Goal: Navigation & Orientation: Find specific page/section

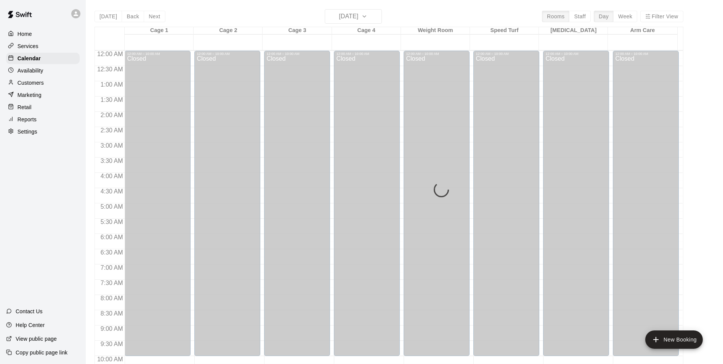
scroll to position [297, 0]
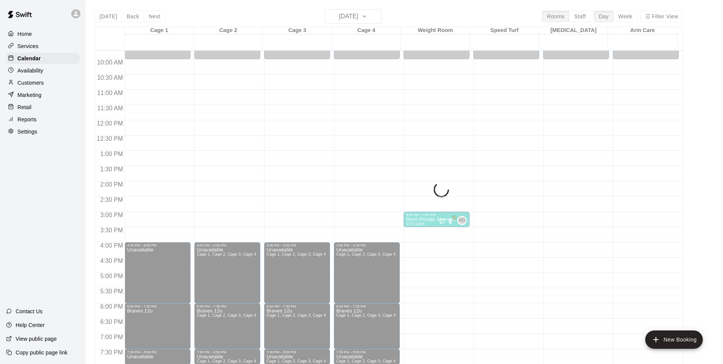
click at [543, 357] on div "12:00 AM – 10:00 AM Closed 8:00 PM – 11:59 PM Closed" at bounding box center [576, 120] width 66 height 732
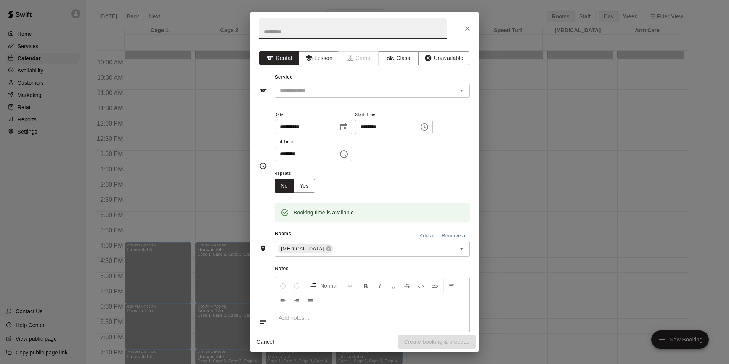
click at [565, 264] on div "**********" at bounding box center [364, 182] width 729 height 364
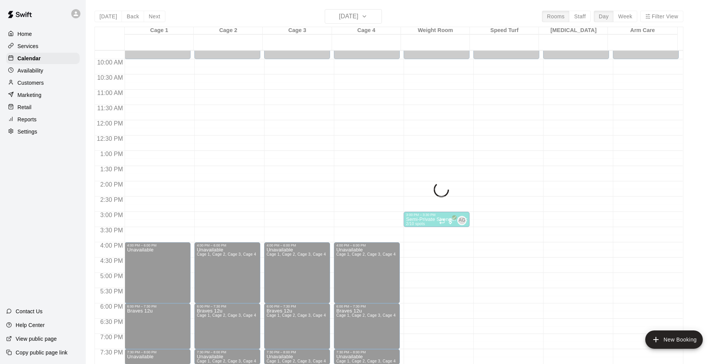
drag, startPoint x: 371, startPoint y: 14, endPoint x: 376, endPoint y: 22, distance: 9.6
click at [375, 21] on div "Today Back Next Friday Sep 19 Rooms Staff Day Week Filter View Cage 1 19 Fri Ca…" at bounding box center [389, 191] width 589 height 364
click at [352, 19] on div "Today Back Next Friday Sep 19 Rooms Staff Day Week Filter View Cage 1 19 Fri Ca…" at bounding box center [389, 191] width 589 height 364
click at [353, 19] on div "Today Back Next Friday Sep 19 Rooms Staff Day Week Filter View Cage 1 19 Fri Ca…" at bounding box center [389, 191] width 589 height 364
drag, startPoint x: 699, startPoint y: 136, endPoint x: 710, endPoint y: 130, distance: 12.8
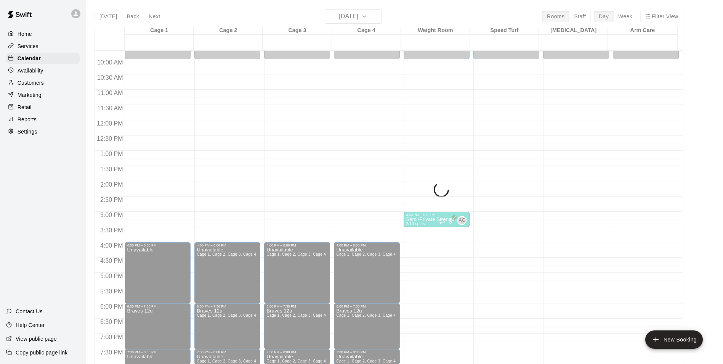
click at [705, 131] on main "Today Back Next Friday Sep 19 Rooms Staff Day Week Filter View Cage 1 19 Fri Ca…" at bounding box center [404, 191] width 631 height 364
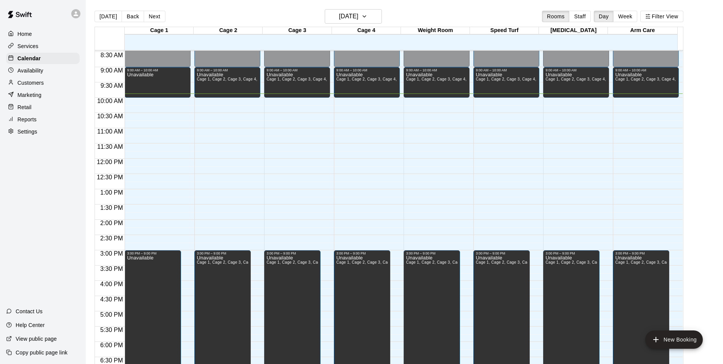
scroll to position [263, 0]
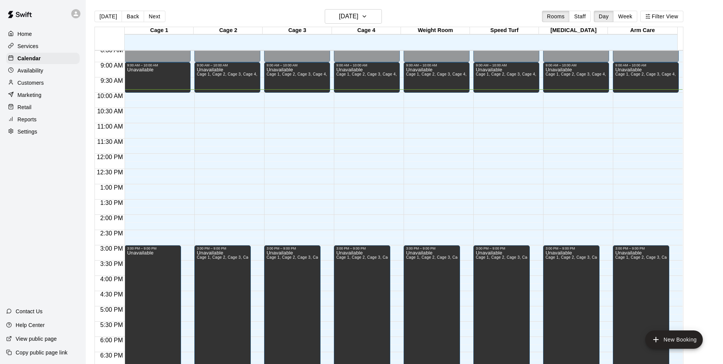
click at [708, 28] on main "Today Back Next Saturday Sep 20 Rooms Staff Day Week Filter View Cage 1 20 Sat …" at bounding box center [404, 191] width 631 height 364
click at [586, 13] on button "Staff" at bounding box center [580, 16] width 22 height 11
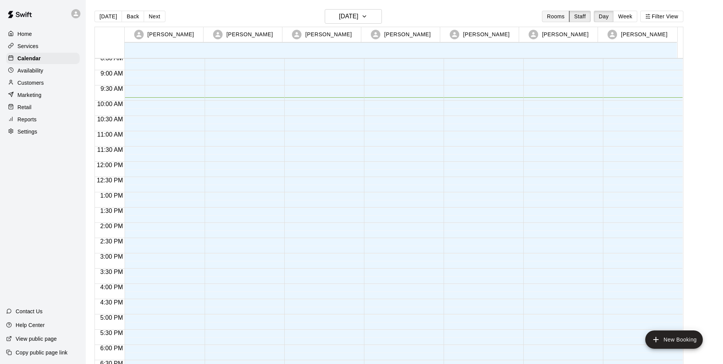
click at [567, 16] on button "Rooms" at bounding box center [555, 16] width 27 height 11
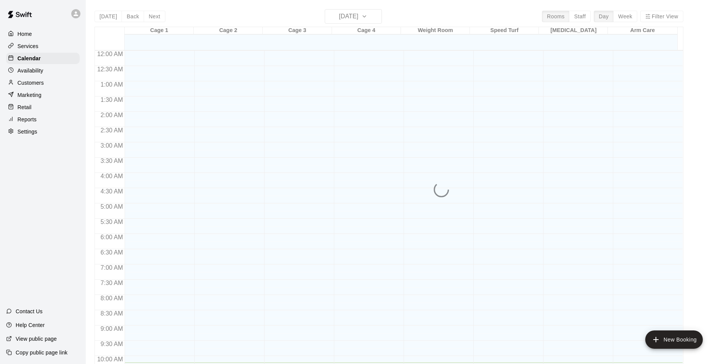
scroll to position [312, 0]
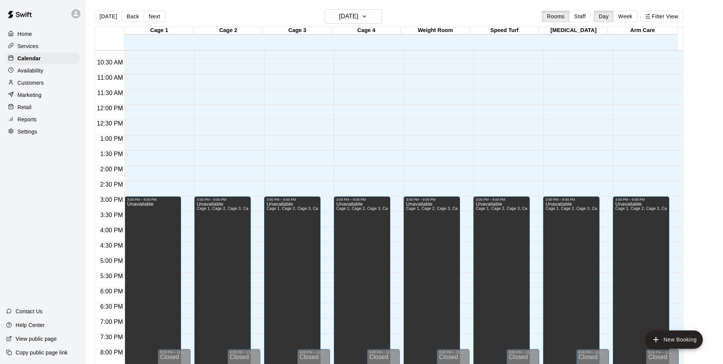
click at [48, 72] on div "Availability" at bounding box center [43, 70] width 74 height 11
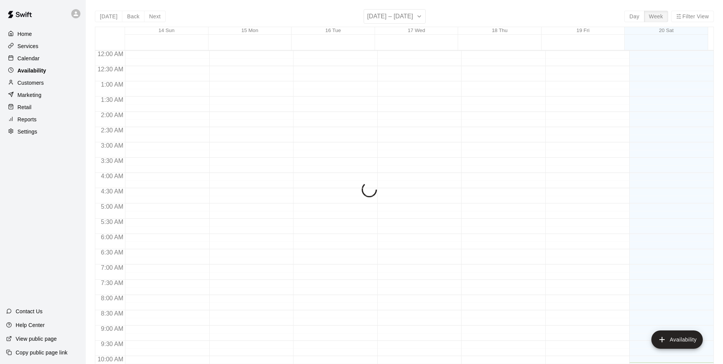
scroll to position [312, 0]
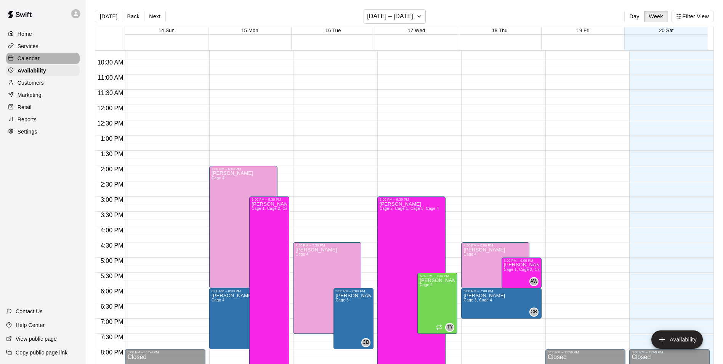
click at [56, 59] on div "Calendar" at bounding box center [43, 58] width 74 height 11
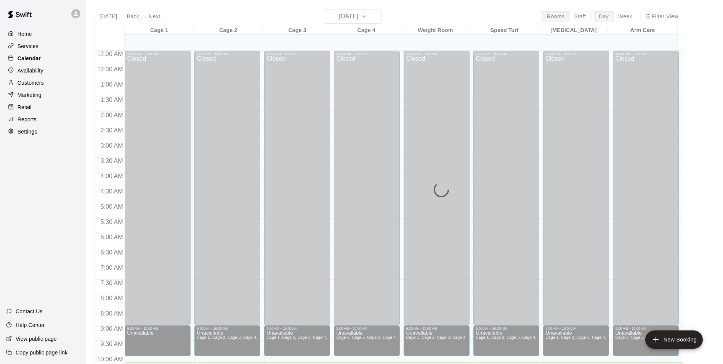
scroll to position [312, 0]
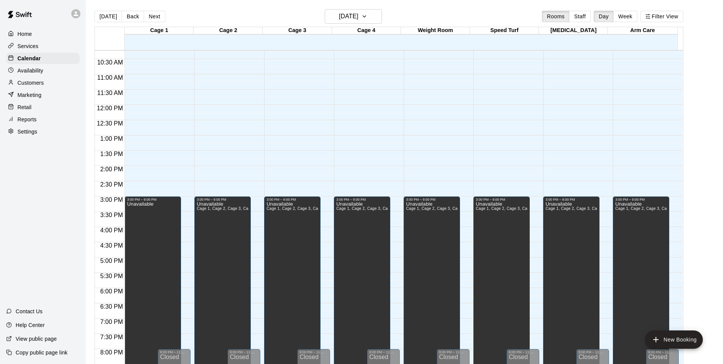
click at [43, 84] on p "Customers" at bounding box center [31, 83] width 26 height 8
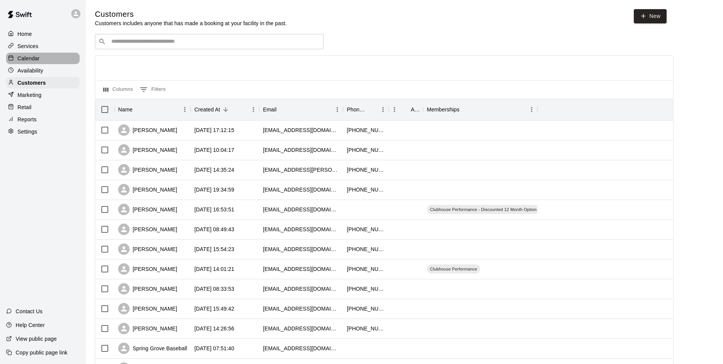
click at [53, 58] on div "Calendar" at bounding box center [43, 58] width 74 height 11
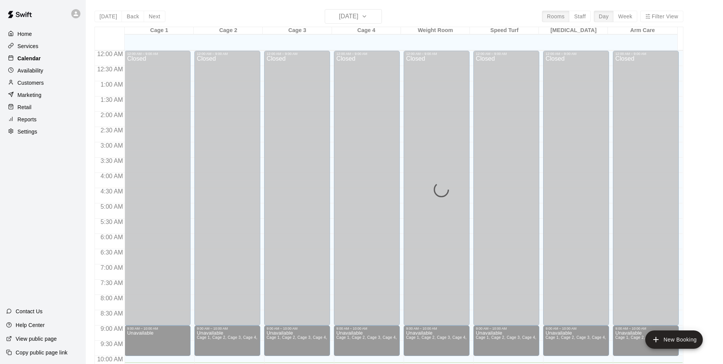
scroll to position [312, 0]
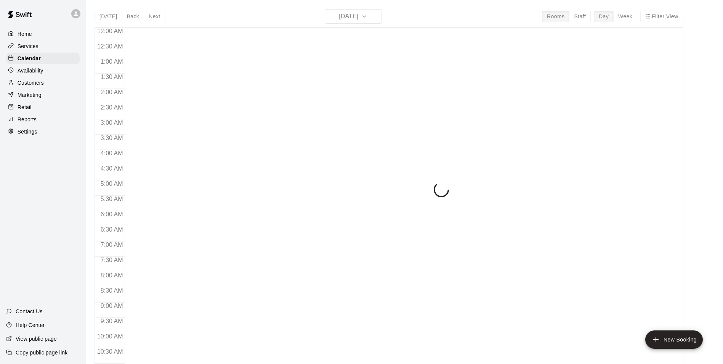
scroll to position [315, 0]
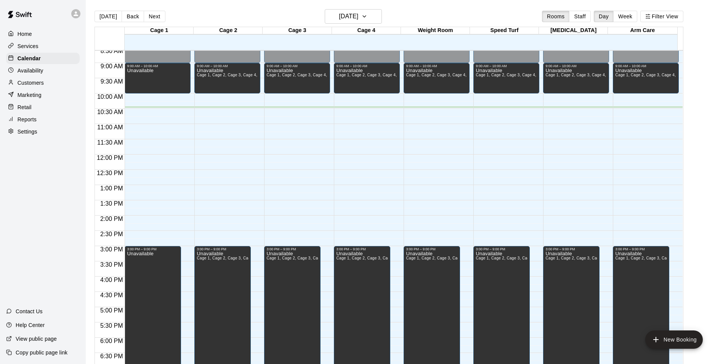
scroll to position [242, 0]
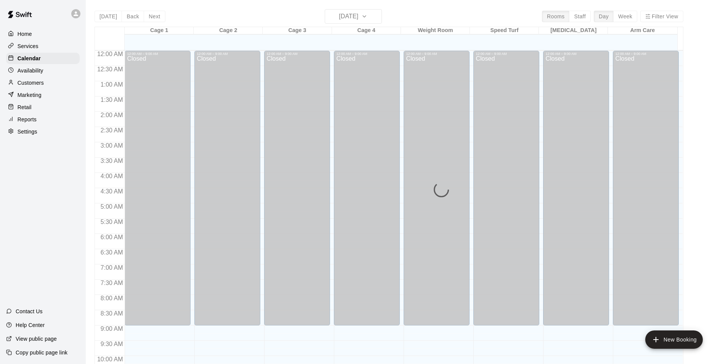
scroll to position [332, 0]
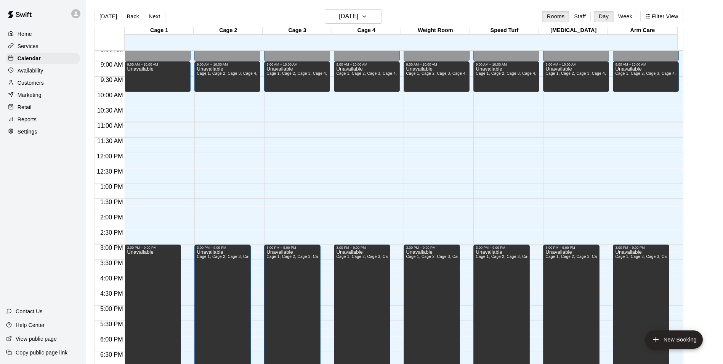
scroll to position [258, 0]
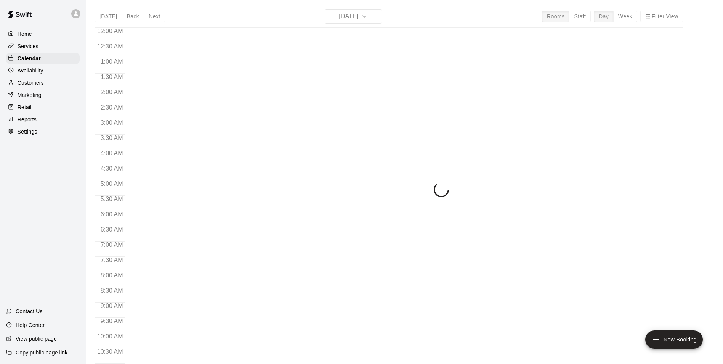
scroll to position [337, 0]
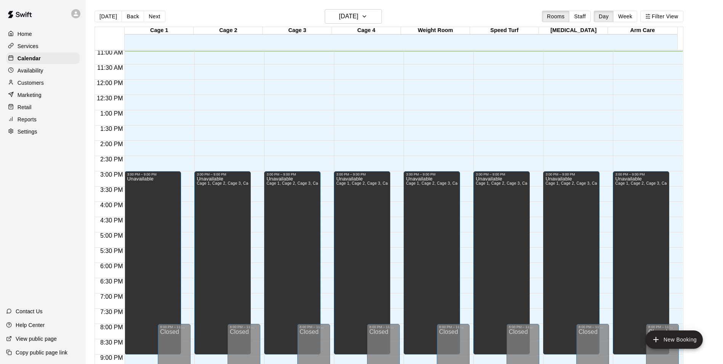
click at [702, 13] on main "[DATE] Back [DATE][DATE] Rooms Staff Day Week Filter View Cage 1 20 Sat Cage 2 …" at bounding box center [404, 191] width 631 height 364
click at [703, 85] on main "[DATE] Back [DATE][DATE] Rooms Staff Day Week Filter View Cage 1 20 Sat Cage 2 …" at bounding box center [404, 191] width 631 height 364
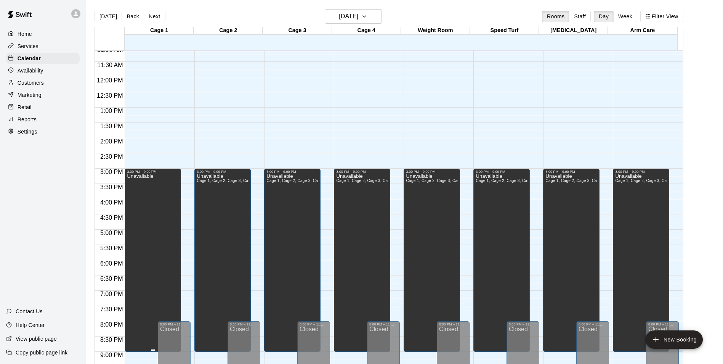
scroll to position [263, 0]
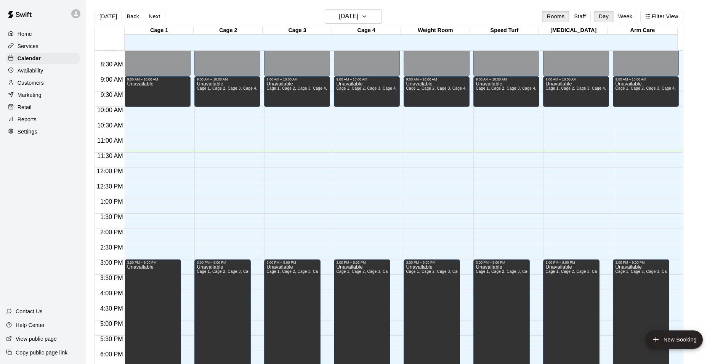
scroll to position [235, 0]
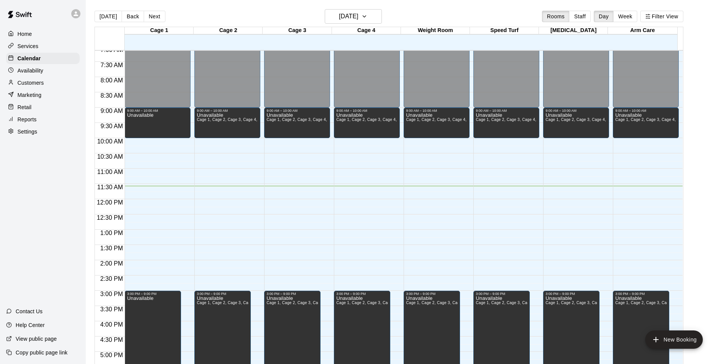
scroll to position [201, 0]
